Goal: Find contact information: Obtain details needed to contact an individual or organization

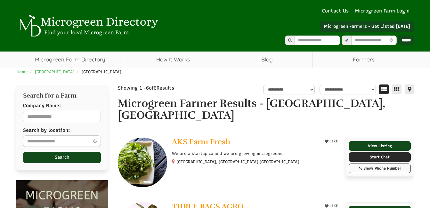
select select "Language Translate Widget"
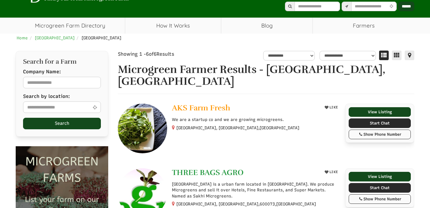
scroll to position [32, 0]
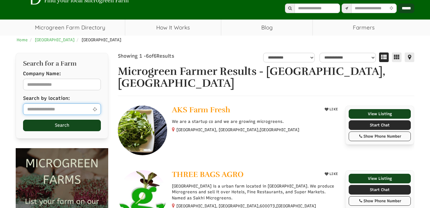
click at [39, 111] on input "text" at bounding box center [62, 109] width 78 height 12
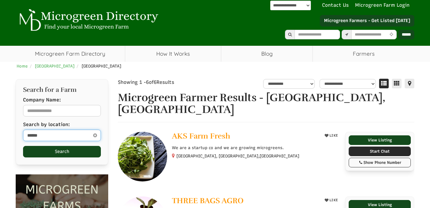
scroll to position [0, 0]
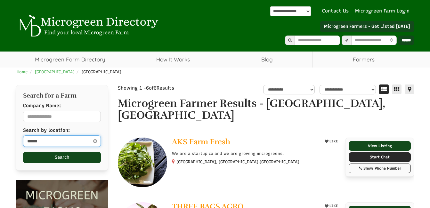
type input "******"
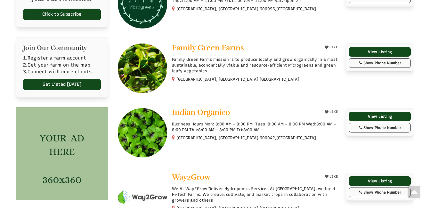
scroll to position [320, 0]
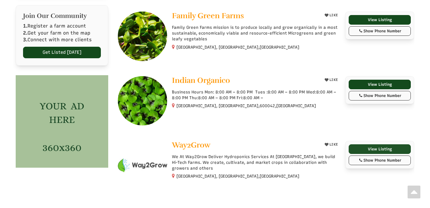
click at [369, 144] on link "View Listing" at bounding box center [380, 149] width 62 height 10
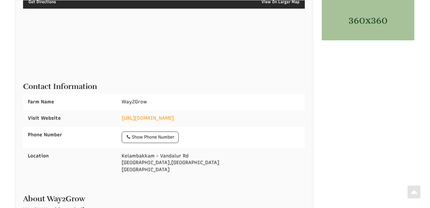
scroll to position [224, 0]
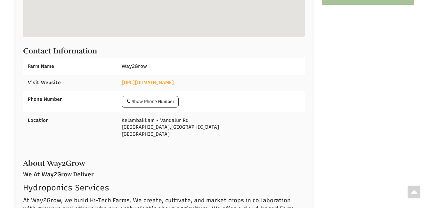
select select "Language Translate Widget"
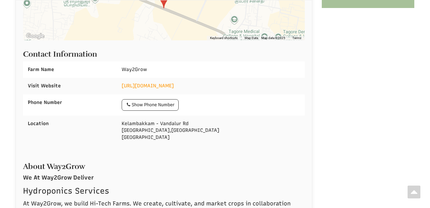
scroll to position [192, 0]
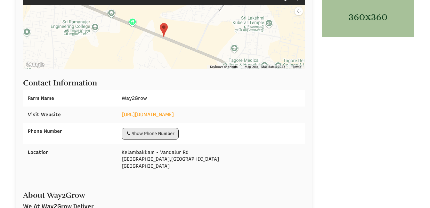
click at [161, 133] on div "Show Phone Number" at bounding box center [150, 134] width 49 height 6
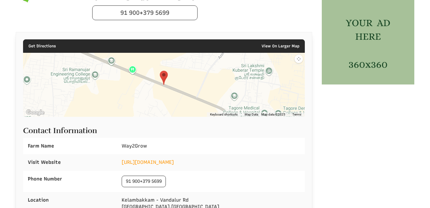
scroll to position [128, 0]
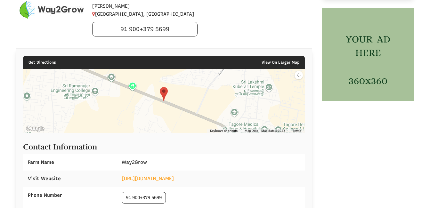
click at [178, 95] on div at bounding box center [164, 101] width 282 height 64
click at [162, 102] on img at bounding box center [163, 94] width 13 height 19
click at [164, 100] on img at bounding box center [163, 94] width 13 height 19
click at [162, 102] on img at bounding box center [163, 94] width 13 height 19
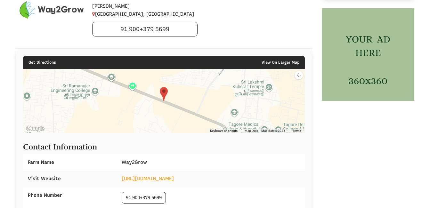
click at [162, 102] on img at bounding box center [163, 94] width 13 height 19
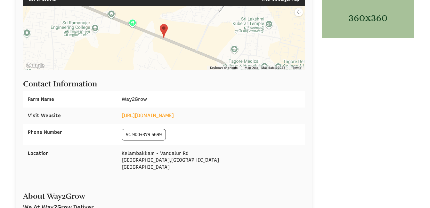
scroll to position [192, 0]
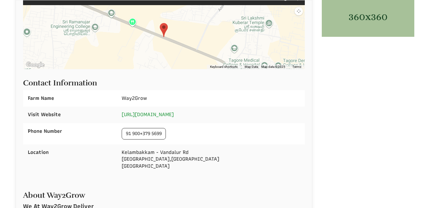
click at [151, 116] on link "https://way2grow.tech/" at bounding box center [148, 115] width 52 height 6
